Goal: Navigation & Orientation: Find specific page/section

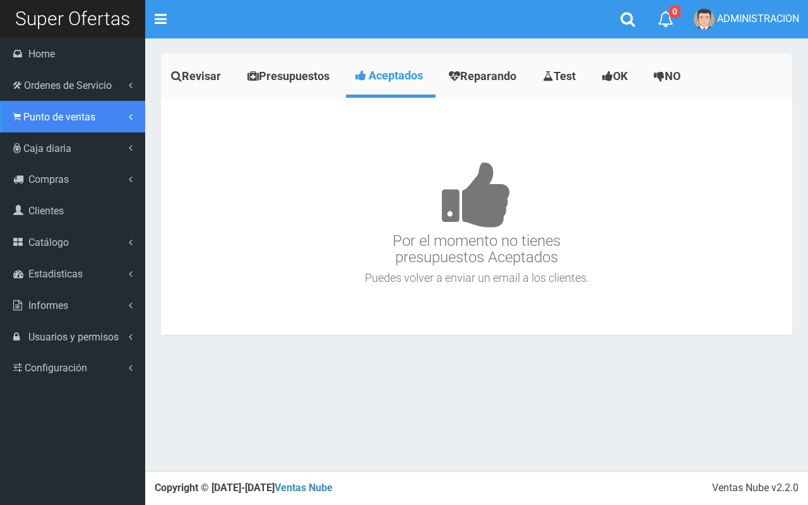
click at [51, 120] on span "Punto de ventas" at bounding box center [59, 117] width 72 height 12
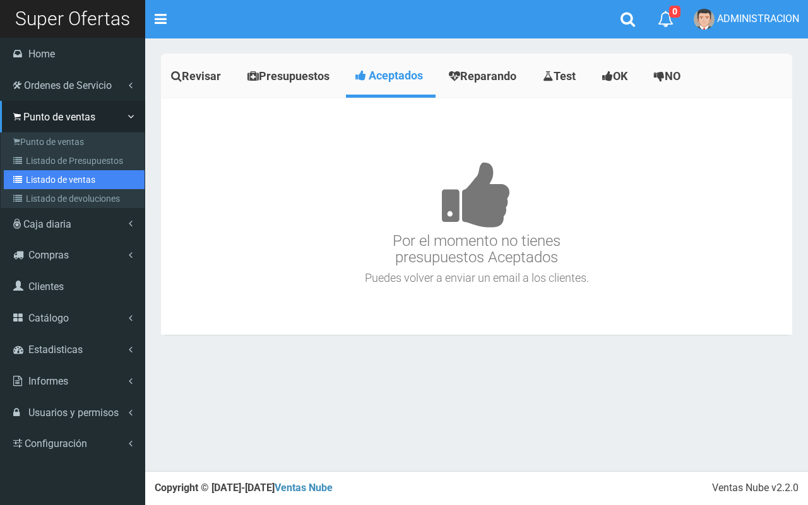
click at [59, 173] on link "Listado de ventas" at bounding box center [74, 179] width 141 height 19
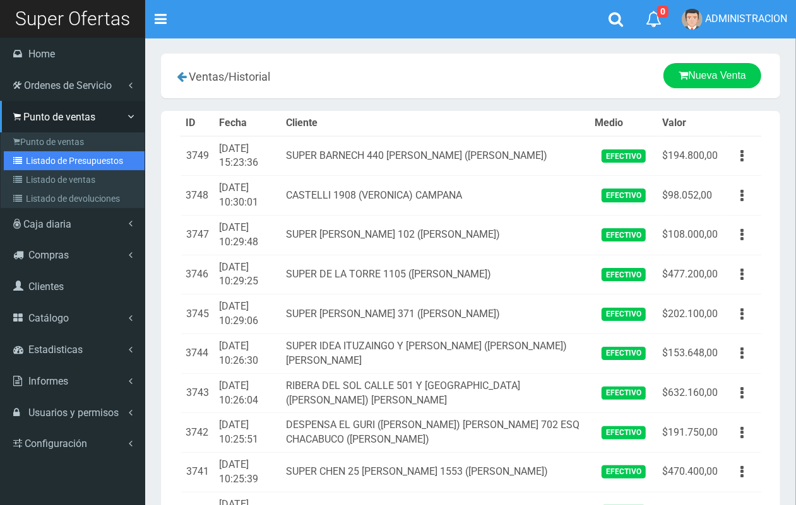
click at [35, 158] on link "Listado de Presupuestos" at bounding box center [74, 160] width 141 height 19
